Goal: Use online tool/utility: Utilize a website feature to perform a specific function

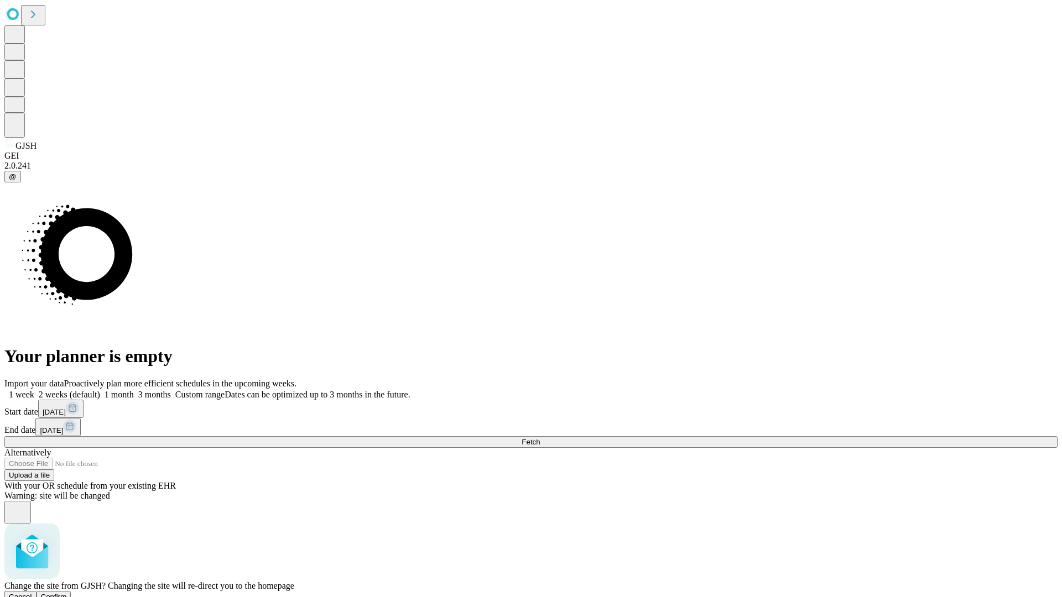
click at [67, 593] on span "Confirm" at bounding box center [54, 597] width 26 height 8
click at [100, 390] on label "2 weeks (default)" at bounding box center [67, 394] width 66 height 9
click at [540, 438] on span "Fetch" at bounding box center [531, 442] width 18 height 8
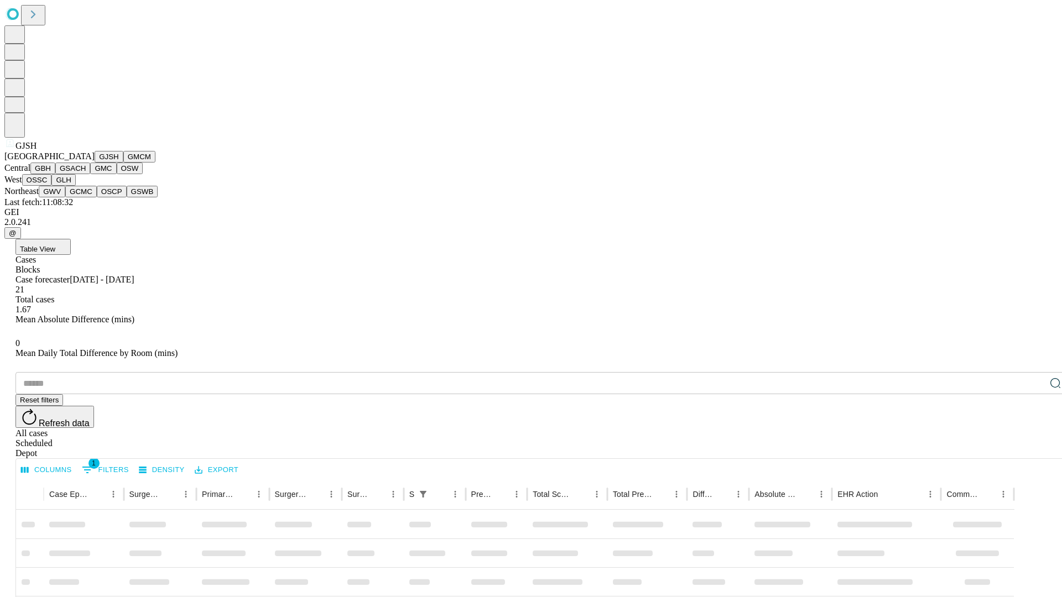
click at [123, 163] on button "GMCM" at bounding box center [139, 157] width 32 height 12
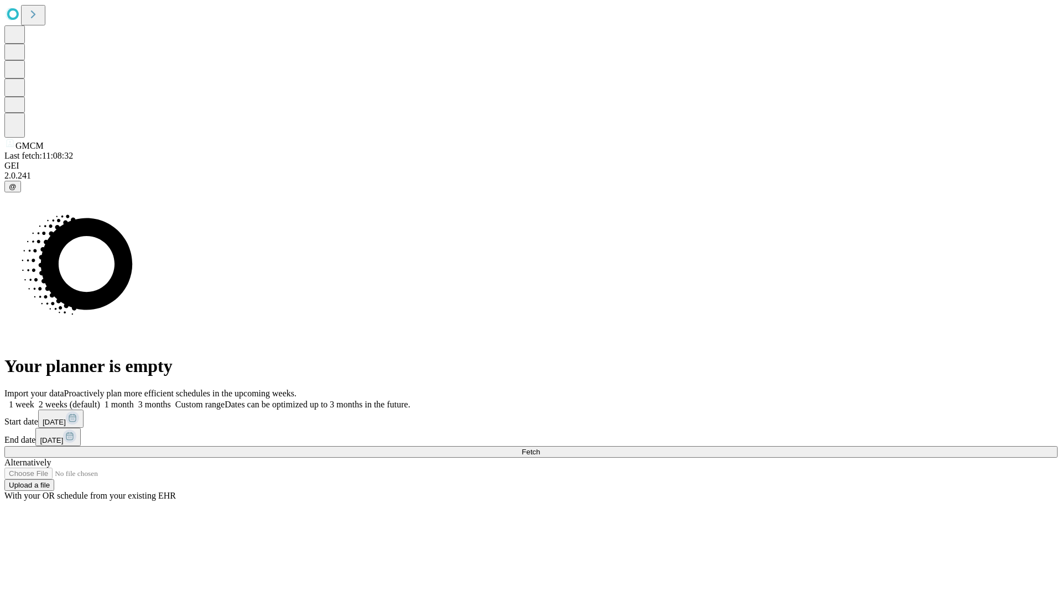
click at [100, 400] on label "2 weeks (default)" at bounding box center [67, 404] width 66 height 9
click at [540, 448] on span "Fetch" at bounding box center [531, 452] width 18 height 8
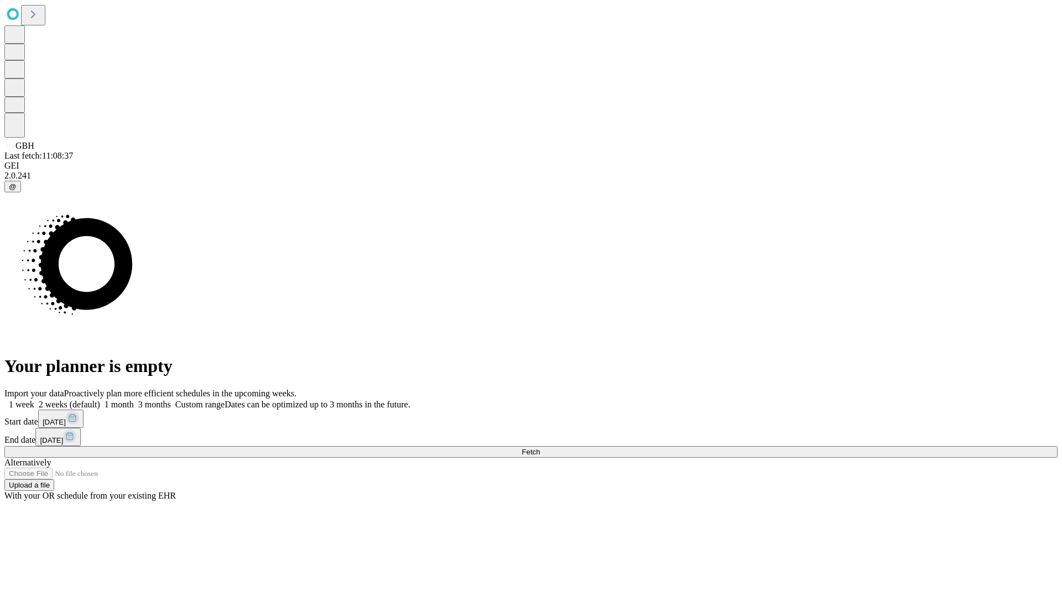
click at [100, 400] on label "2 weeks (default)" at bounding box center [67, 404] width 66 height 9
click at [540, 448] on span "Fetch" at bounding box center [531, 452] width 18 height 8
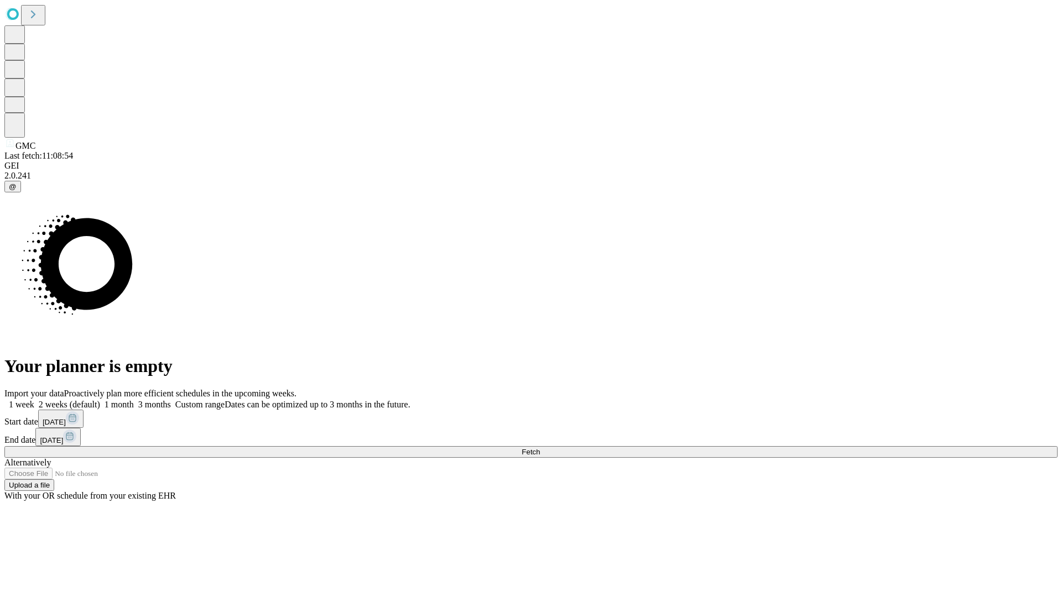
click at [100, 400] on label "2 weeks (default)" at bounding box center [67, 404] width 66 height 9
click at [540, 448] on span "Fetch" at bounding box center [531, 452] width 18 height 8
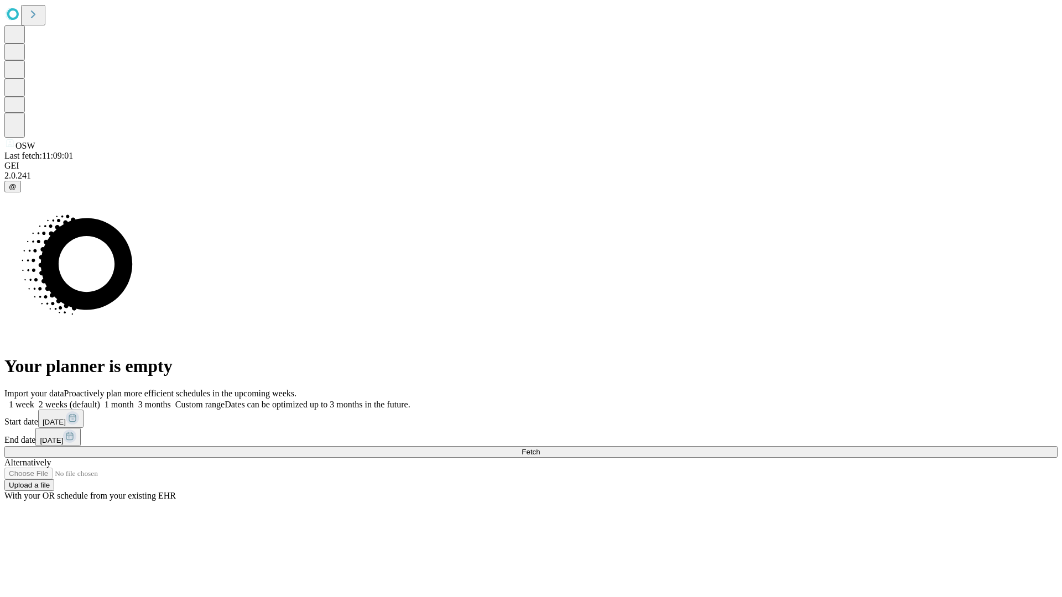
click at [100, 400] on label "2 weeks (default)" at bounding box center [67, 404] width 66 height 9
click at [540, 448] on span "Fetch" at bounding box center [531, 452] width 18 height 8
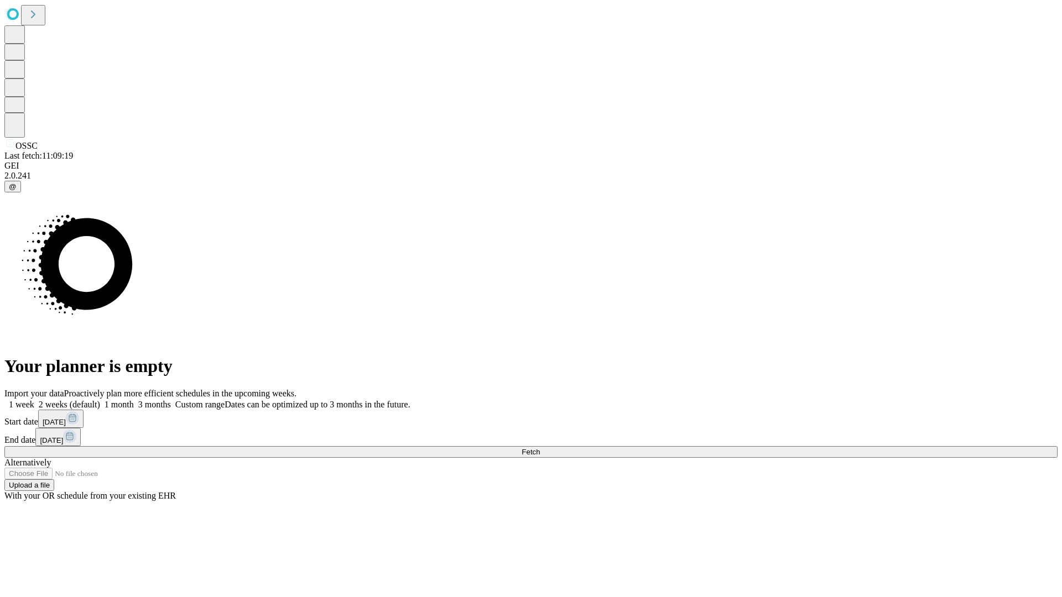
click at [100, 400] on label "2 weeks (default)" at bounding box center [67, 404] width 66 height 9
click at [540, 448] on span "Fetch" at bounding box center [531, 452] width 18 height 8
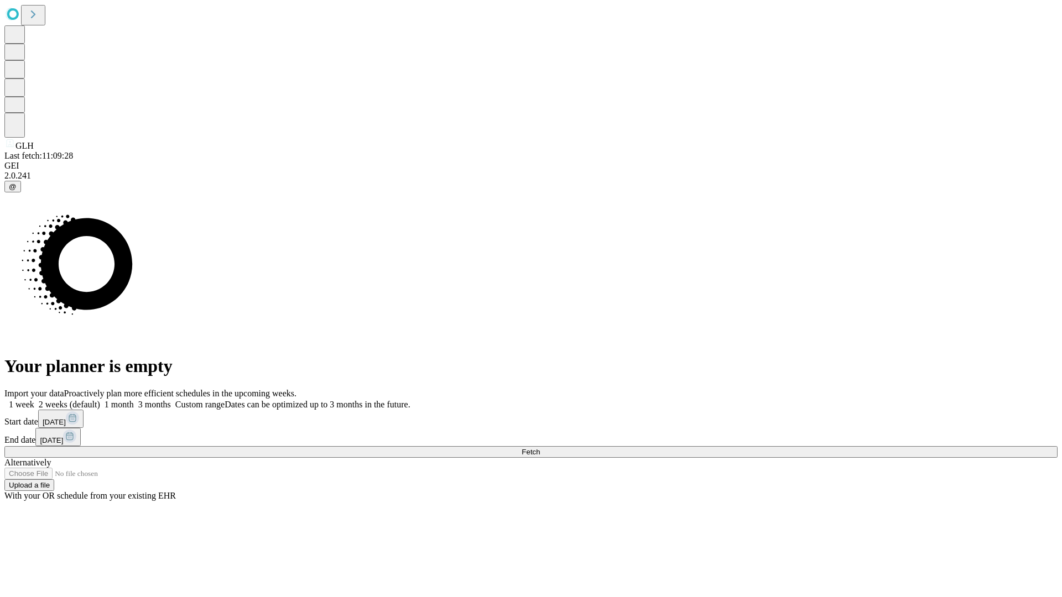
click at [100, 400] on label "2 weeks (default)" at bounding box center [67, 404] width 66 height 9
click at [540, 448] on span "Fetch" at bounding box center [531, 452] width 18 height 8
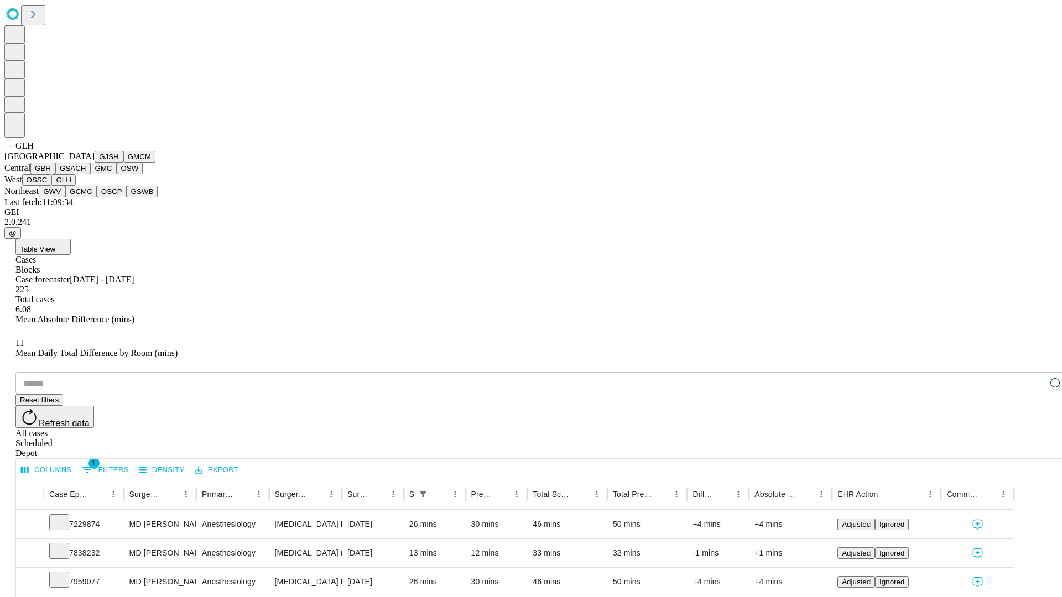
click at [65, 197] on button "GWV" at bounding box center [52, 192] width 27 height 12
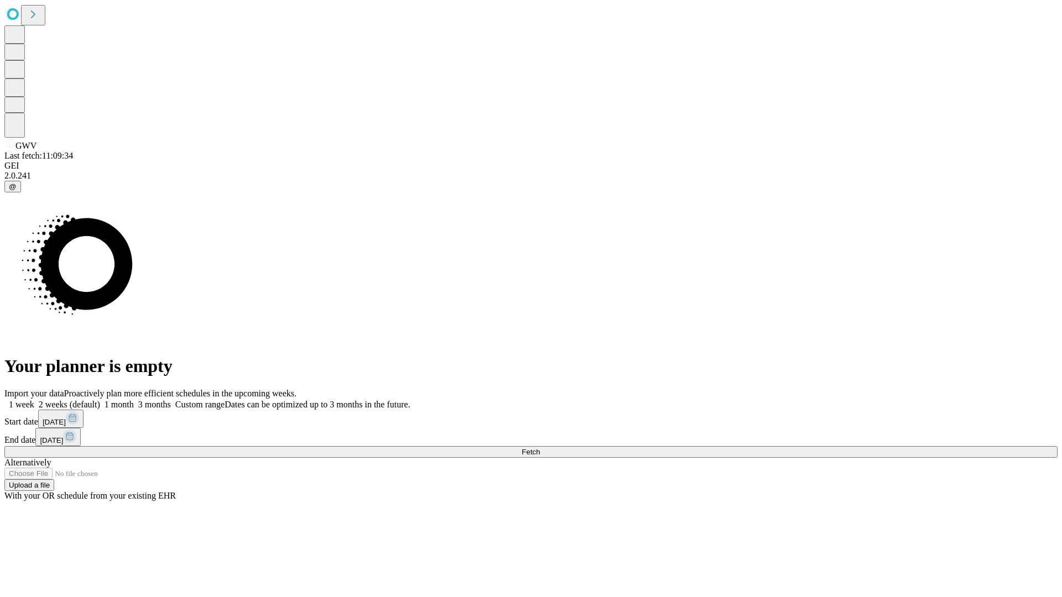
click at [100, 400] on label "2 weeks (default)" at bounding box center [67, 404] width 66 height 9
click at [540, 448] on span "Fetch" at bounding box center [531, 452] width 18 height 8
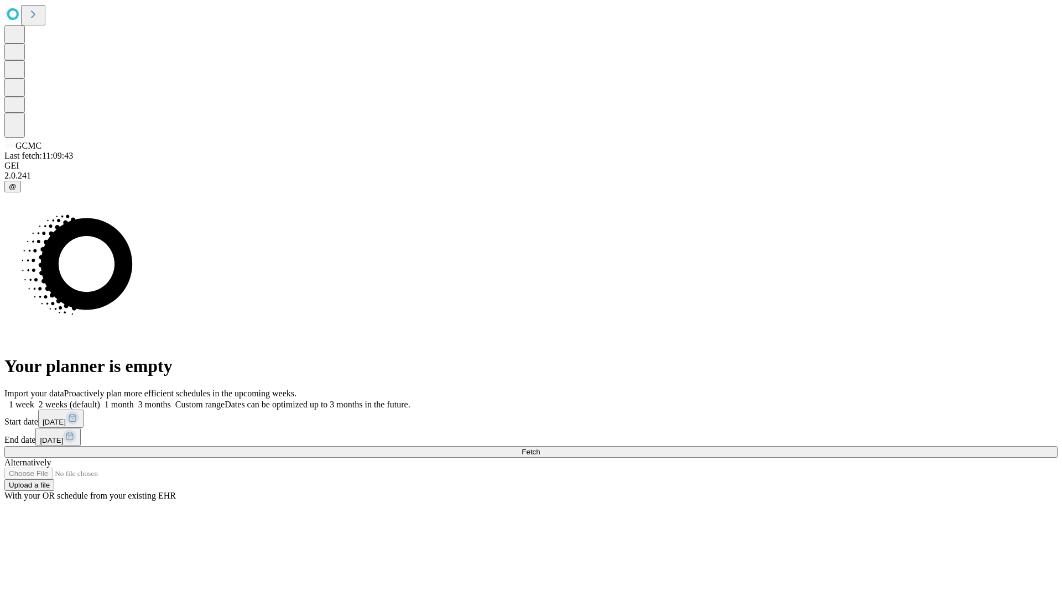
click at [100, 400] on label "2 weeks (default)" at bounding box center [67, 404] width 66 height 9
click at [540, 448] on span "Fetch" at bounding box center [531, 452] width 18 height 8
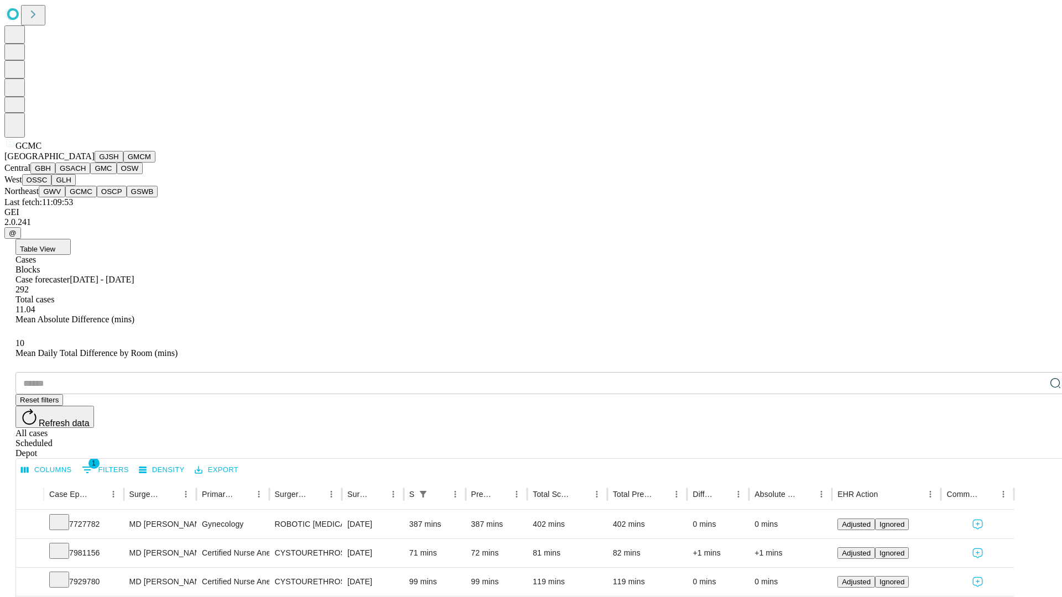
click at [97, 197] on button "OSCP" at bounding box center [112, 192] width 30 height 12
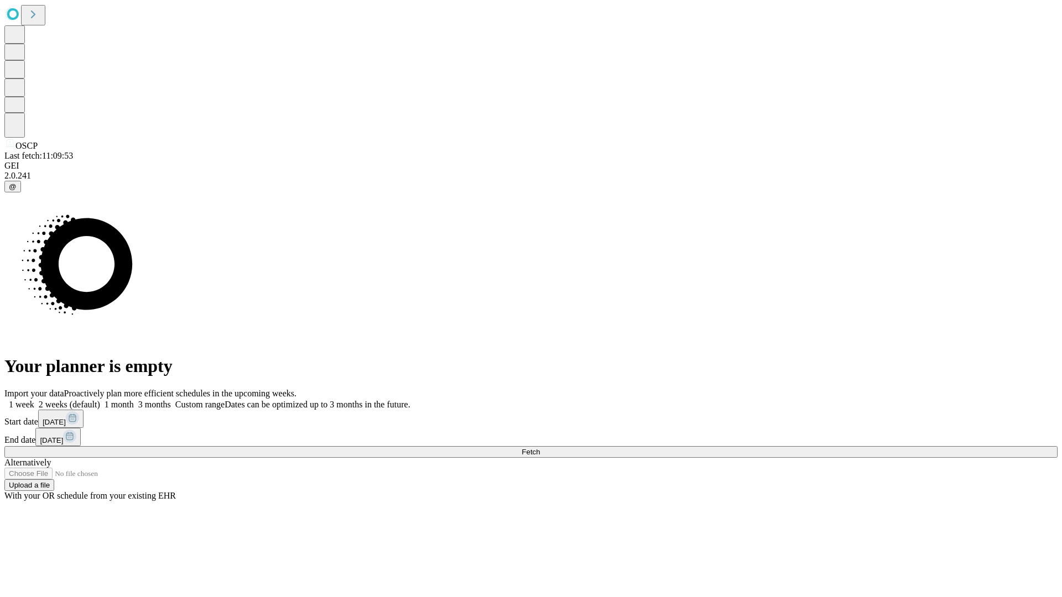
click at [100, 400] on label "2 weeks (default)" at bounding box center [67, 404] width 66 height 9
click at [540, 448] on span "Fetch" at bounding box center [531, 452] width 18 height 8
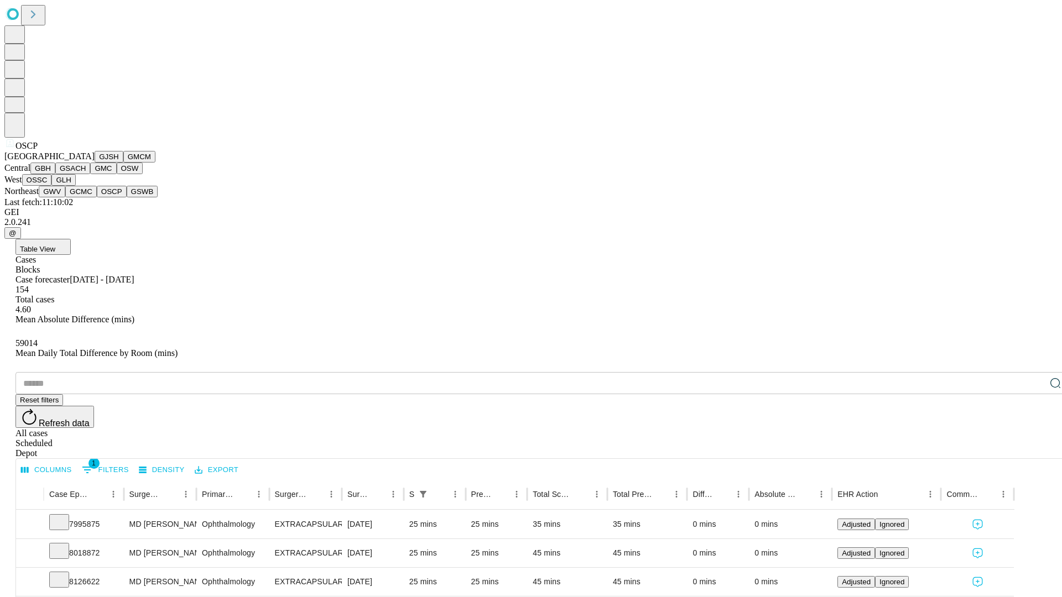
click at [127, 197] on button "GSWB" at bounding box center [143, 192] width 32 height 12
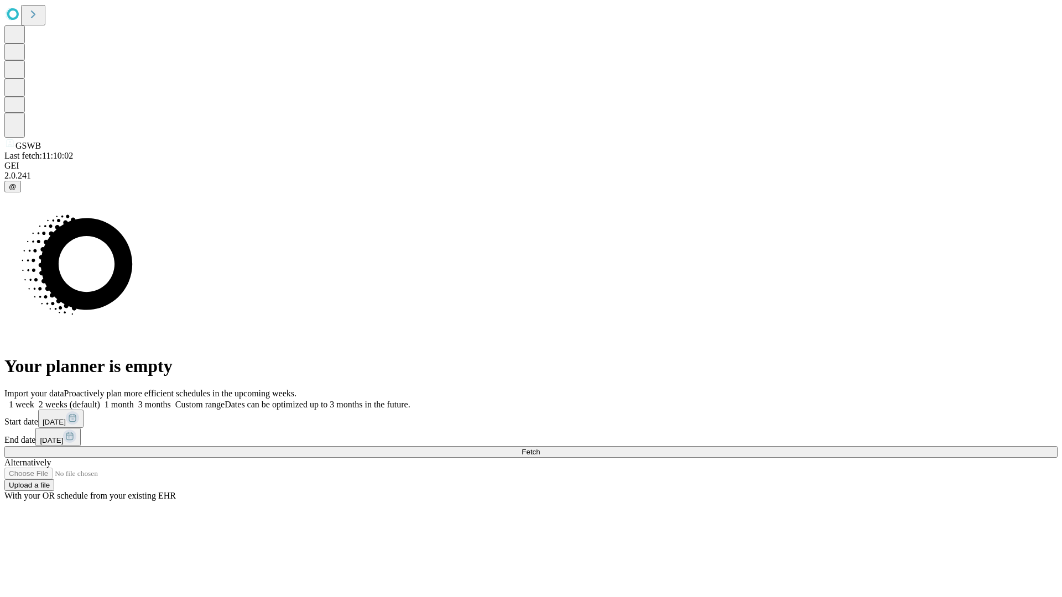
click at [100, 400] on label "2 weeks (default)" at bounding box center [67, 404] width 66 height 9
click at [540, 448] on span "Fetch" at bounding box center [531, 452] width 18 height 8
